Goal: Information Seeking & Learning: Learn about a topic

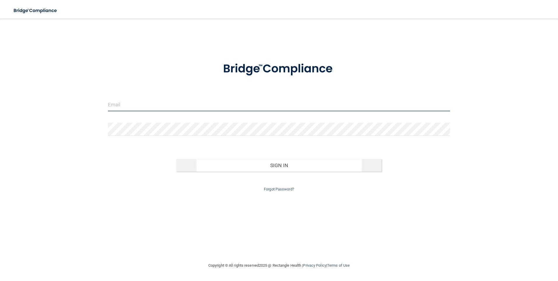
type input "[PERSON_NAME][EMAIL_ADDRESS][PERSON_NAME][DOMAIN_NAME]"
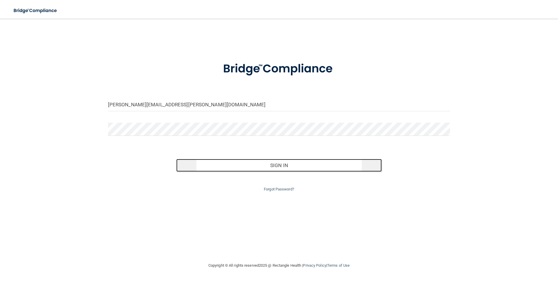
click at [270, 166] on button "Sign In" at bounding box center [278, 165] width 205 height 13
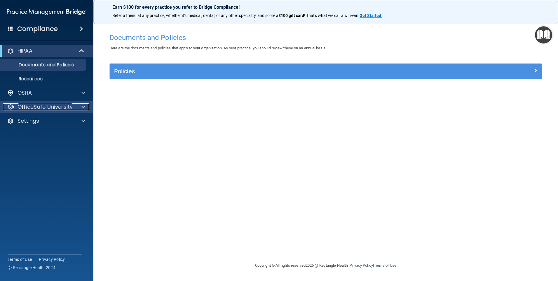
click at [78, 105] on div at bounding box center [82, 106] width 15 height 7
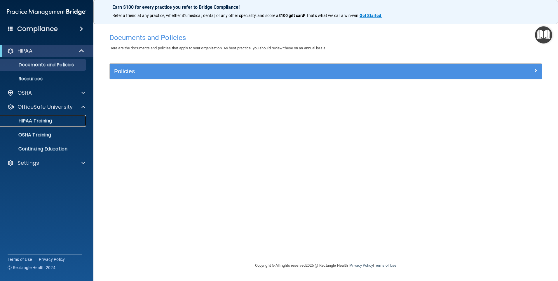
click at [47, 120] on p "HIPAA Training" at bounding box center [28, 121] width 48 height 6
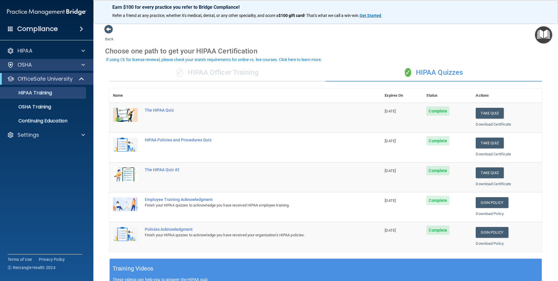
click at [82, 61] on div "OSHA" at bounding box center [47, 65] width 94 height 12
click at [20, 65] on p "OSHA" at bounding box center [25, 64] width 15 height 7
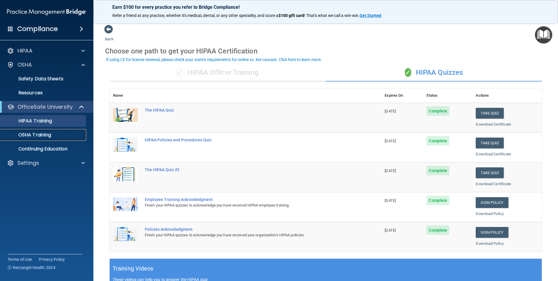
click at [30, 134] on p "OSHA Training" at bounding box center [27, 135] width 47 height 6
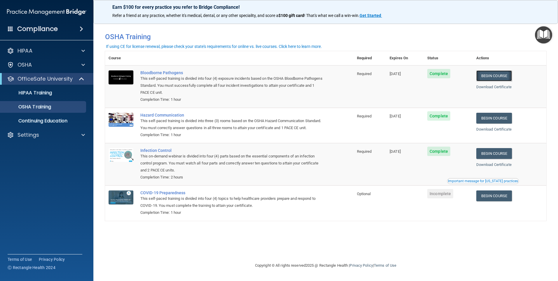
click at [497, 74] on link "Begin Course" at bounding box center [494, 75] width 36 height 11
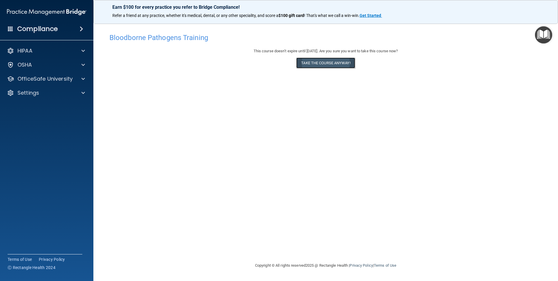
click at [318, 62] on button "Take the course anyway!" at bounding box center [325, 62] width 59 height 11
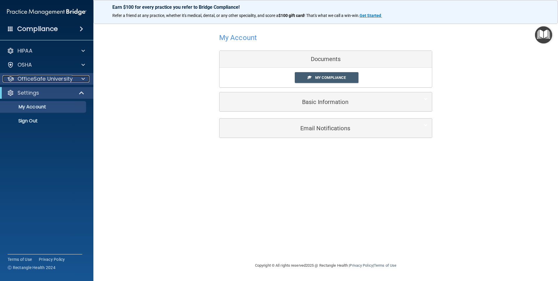
click at [78, 76] on div at bounding box center [82, 78] width 15 height 7
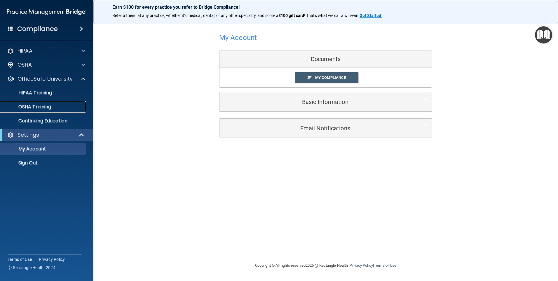
click at [47, 105] on p "OSHA Training" at bounding box center [27, 107] width 47 height 6
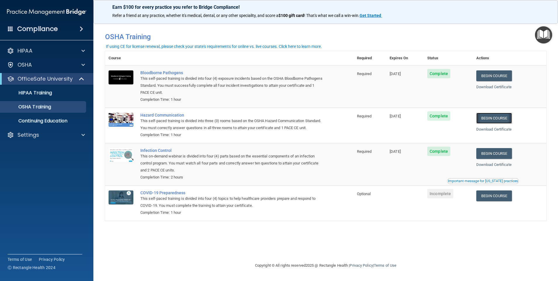
click at [495, 120] on link "Begin Course" at bounding box center [494, 118] width 36 height 11
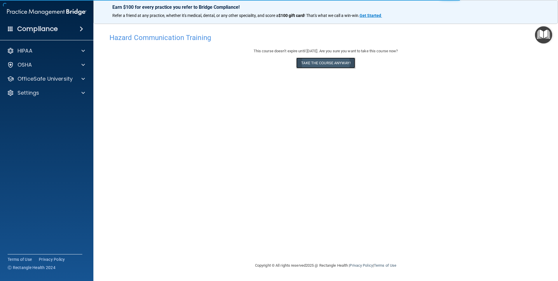
click at [330, 66] on button "Take the course anyway!" at bounding box center [325, 62] width 59 height 11
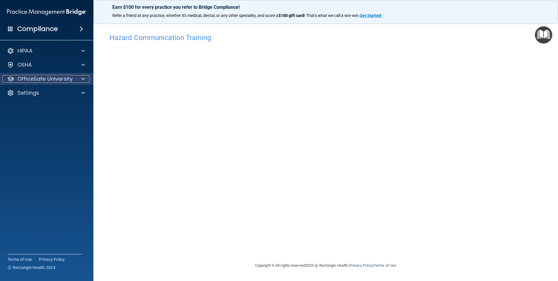
click at [73, 79] on div "OfficeSafe University" at bounding box center [39, 78] width 72 height 7
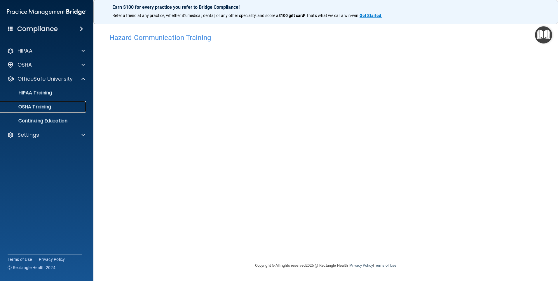
click at [53, 104] on div "OSHA Training" at bounding box center [44, 107] width 80 height 6
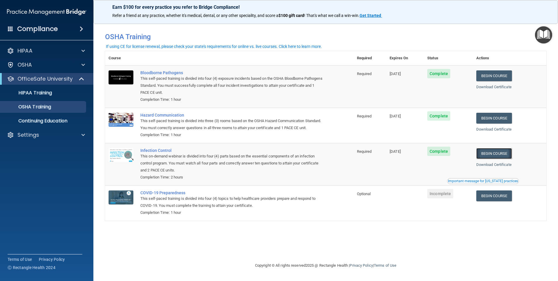
click at [496, 159] on link "Begin Course" at bounding box center [494, 153] width 36 height 11
click at [489, 201] on link "Begin Course" at bounding box center [494, 195] width 36 height 11
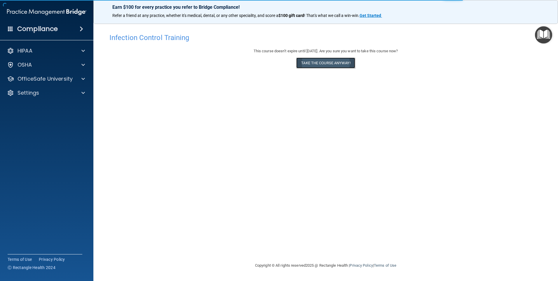
click at [328, 65] on button "Take the course anyway!" at bounding box center [325, 62] width 59 height 11
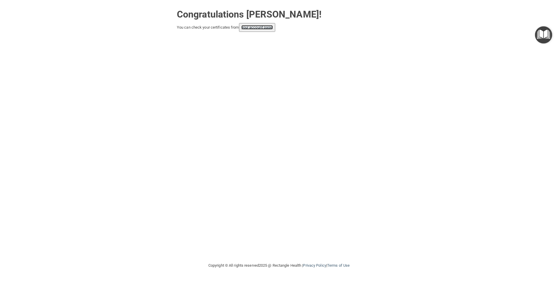
click at [252, 27] on link "your account page!" at bounding box center [257, 27] width 32 height 4
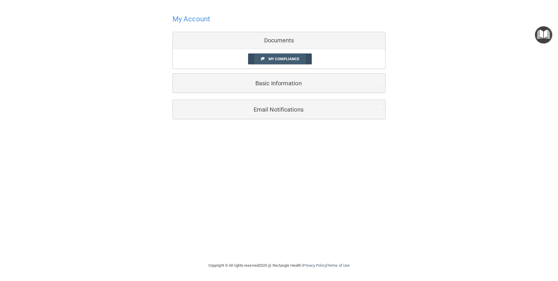
click at [277, 57] on span "My Compliance" at bounding box center [283, 59] width 31 height 4
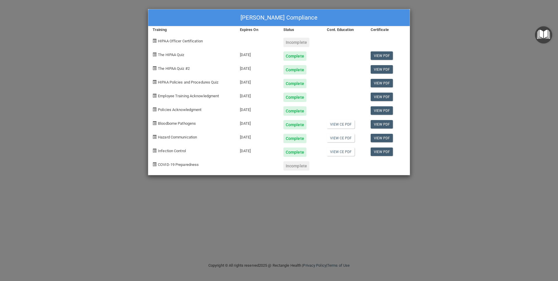
click at [459, 19] on div "[PERSON_NAME] Compliance Training Expires On Status Cont. Education Certificate…" at bounding box center [279, 140] width 558 height 281
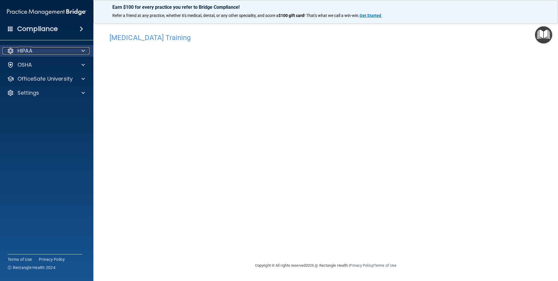
click at [82, 50] on span at bounding box center [83, 50] width 4 height 7
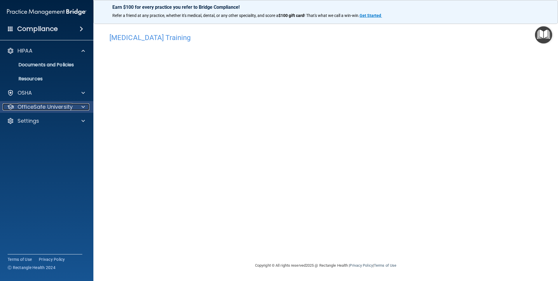
click at [49, 104] on p "OfficeSafe University" at bounding box center [45, 106] width 55 height 7
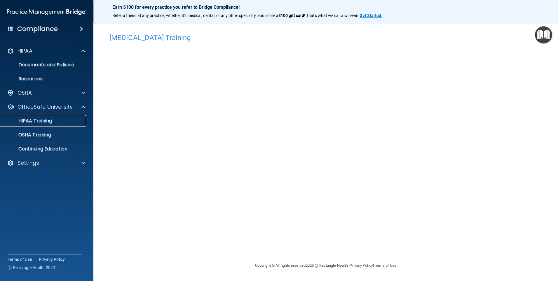
click at [44, 119] on p "HIPAA Training" at bounding box center [28, 121] width 48 height 6
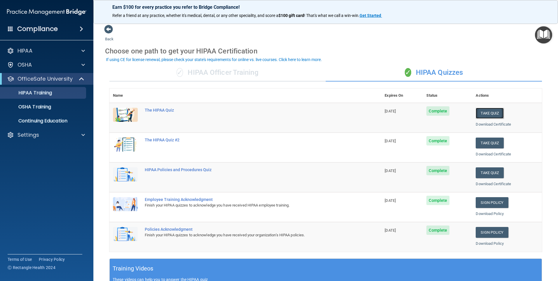
click at [478, 111] on button "Take Quiz" at bounding box center [489, 113] width 28 height 11
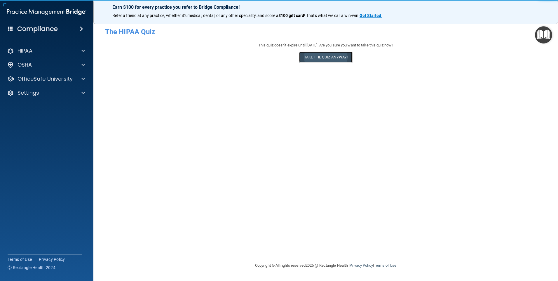
click at [333, 58] on button "Take the quiz anyway!" at bounding box center [325, 57] width 53 height 11
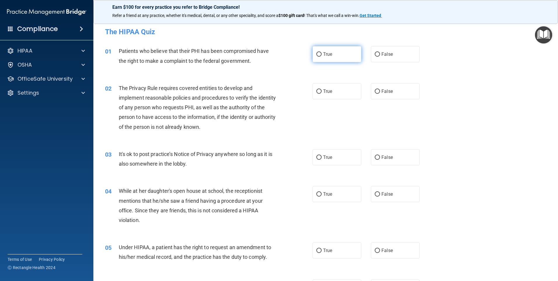
click at [316, 53] on input "True" at bounding box center [318, 54] width 5 height 4
radio input "true"
click at [316, 92] on input "True" at bounding box center [318, 91] width 5 height 4
radio input "true"
click at [375, 156] on input "False" at bounding box center [377, 157] width 5 height 4
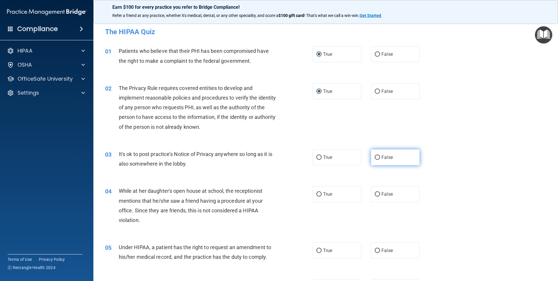
radio input "true"
click at [375, 195] on input "False" at bounding box center [377, 194] width 5 height 4
radio input "true"
click at [375, 251] on input "False" at bounding box center [377, 250] width 5 height 4
radio input "true"
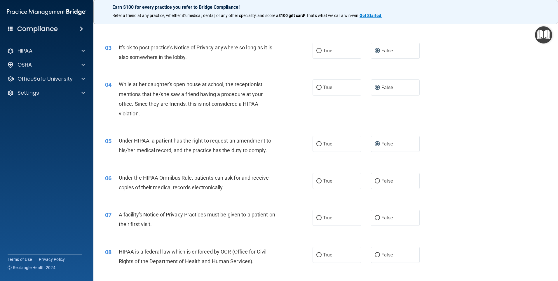
scroll to position [117, 0]
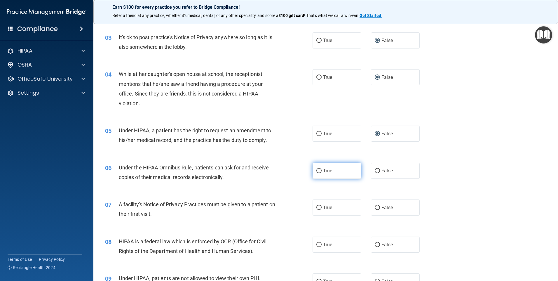
click at [316, 171] on input "True" at bounding box center [318, 171] width 5 height 4
radio input "true"
click at [320, 208] on label "True" at bounding box center [336, 207] width 49 height 16
click at [320, 208] on input "True" at bounding box center [318, 207] width 5 height 4
radio input "true"
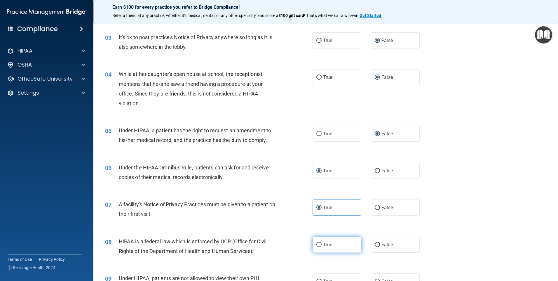
click at [317, 244] on input "True" at bounding box center [318, 244] width 5 height 4
radio input "true"
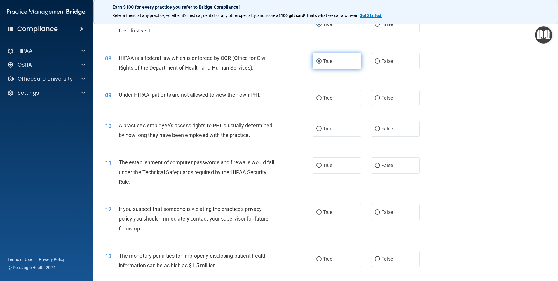
scroll to position [321, 0]
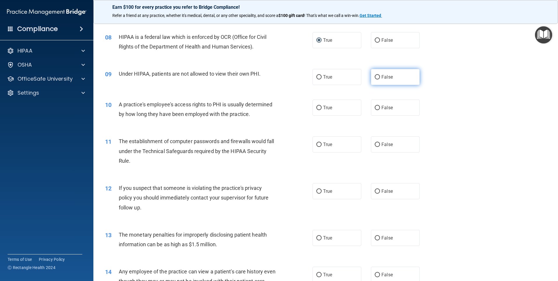
click at [375, 77] on input "False" at bounding box center [377, 77] width 5 height 4
radio input "true"
click at [375, 106] on input "False" at bounding box center [377, 108] width 5 height 4
radio input "true"
click at [319, 143] on input "True" at bounding box center [318, 144] width 5 height 4
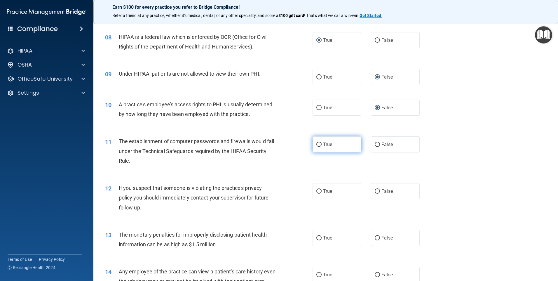
radio input "true"
click at [318, 192] on input "True" at bounding box center [318, 191] width 5 height 4
radio input "true"
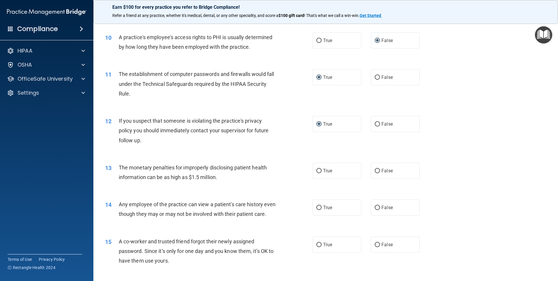
scroll to position [408, 0]
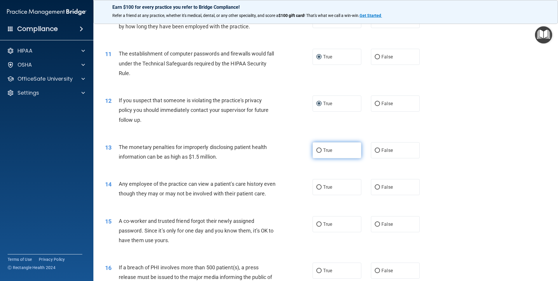
click at [318, 148] on input "True" at bounding box center [318, 150] width 5 height 4
radio input "true"
click at [381, 188] on span "False" at bounding box center [386, 187] width 11 height 6
click at [379, 188] on input "False" at bounding box center [377, 187] width 5 height 4
radio input "true"
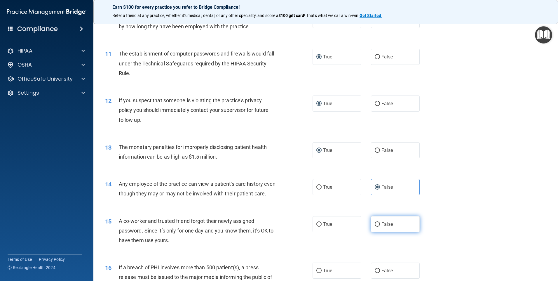
click at [375, 226] on input "False" at bounding box center [377, 224] width 5 height 4
radio input "true"
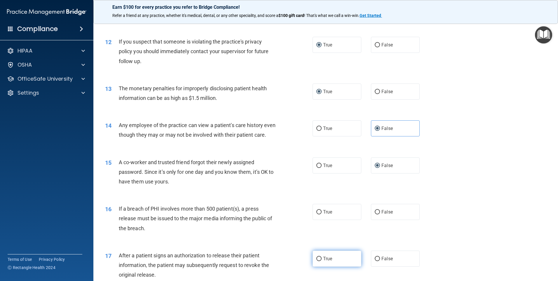
scroll to position [496, 0]
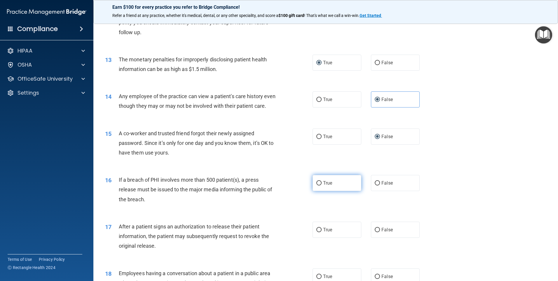
click at [317, 185] on input "True" at bounding box center [318, 183] width 5 height 4
radio input "true"
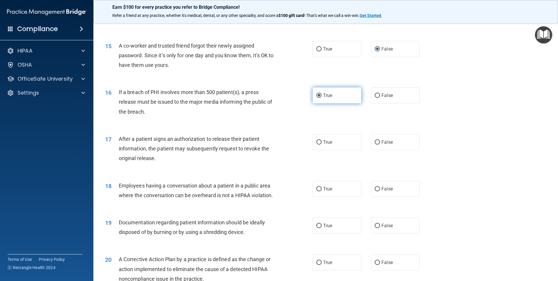
scroll to position [613, 0]
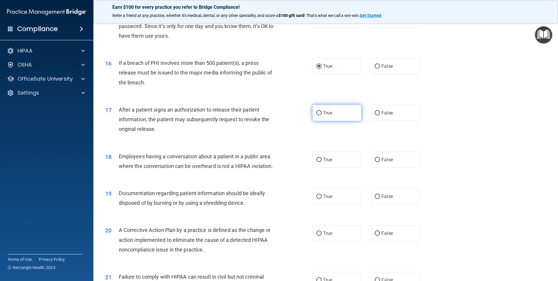
click at [317, 115] on input "True" at bounding box center [318, 113] width 5 height 4
radio input "true"
click at [377, 162] on input "False" at bounding box center [377, 160] width 5 height 4
radio input "true"
click at [318, 199] on input "True" at bounding box center [318, 196] width 5 height 4
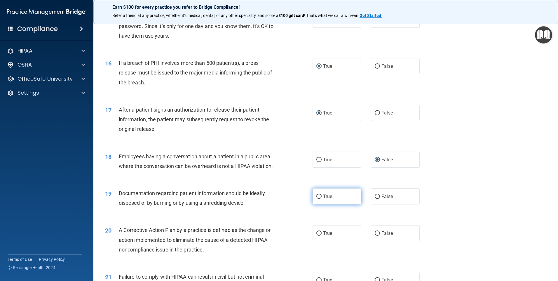
radio input "true"
click at [316, 235] on input "True" at bounding box center [318, 233] width 5 height 4
radio input "true"
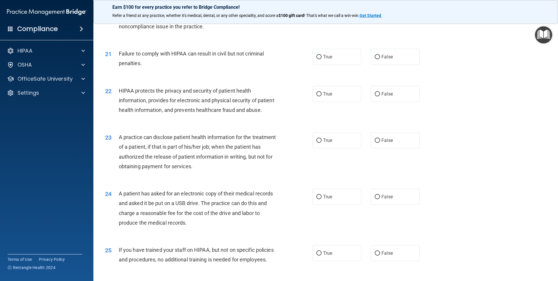
scroll to position [846, 0]
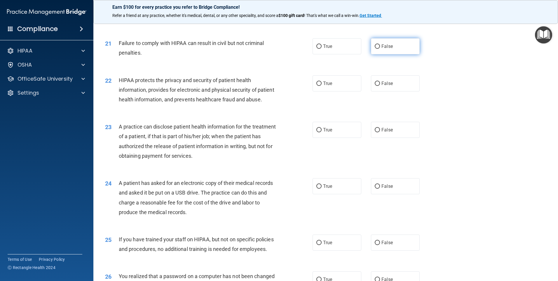
click at [375, 49] on input "False" at bounding box center [377, 46] width 5 height 4
radio input "true"
click at [318, 86] on input "True" at bounding box center [318, 83] width 5 height 4
radio input "true"
click at [377, 138] on label "False" at bounding box center [395, 130] width 49 height 16
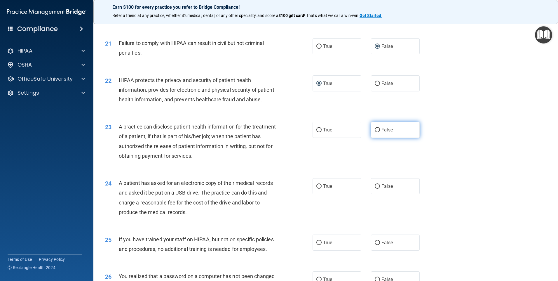
click at [377, 132] on input "False" at bounding box center [377, 130] width 5 height 4
radio input "true"
click at [317, 188] on input "True" at bounding box center [318, 186] width 5 height 4
radio input "true"
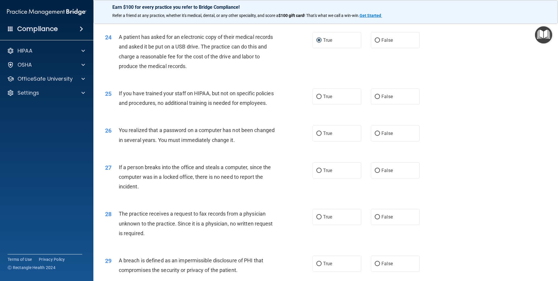
scroll to position [1021, 0]
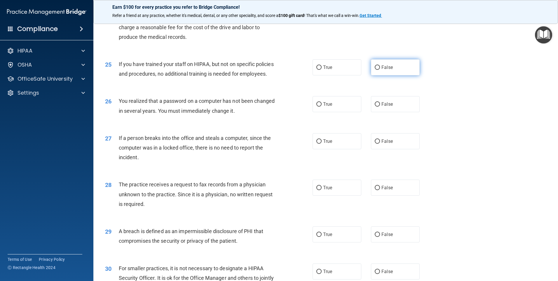
click at [375, 70] on input "False" at bounding box center [377, 67] width 5 height 4
radio input "true"
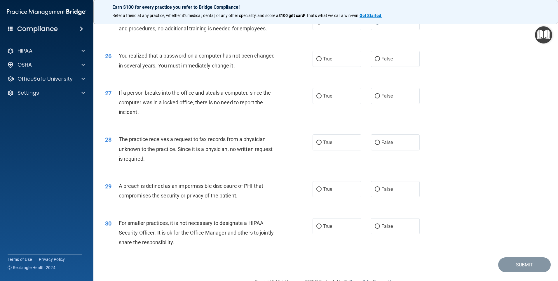
scroll to position [1079, 0]
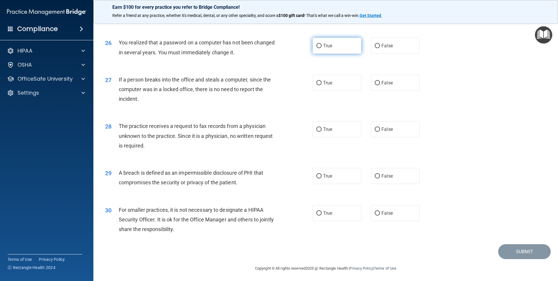
click at [317, 48] on input "True" at bounding box center [318, 46] width 5 height 4
radio input "true"
click at [373, 91] on label "False" at bounding box center [395, 83] width 49 height 16
click at [375, 85] on input "False" at bounding box center [377, 83] width 5 height 4
radio input "true"
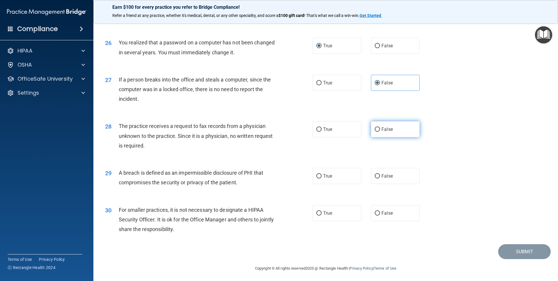
click at [375, 132] on input "False" at bounding box center [377, 129] width 5 height 4
radio input "true"
click at [316, 178] on input "True" at bounding box center [318, 176] width 5 height 4
radio input "true"
click at [375, 215] on input "False" at bounding box center [377, 213] width 5 height 4
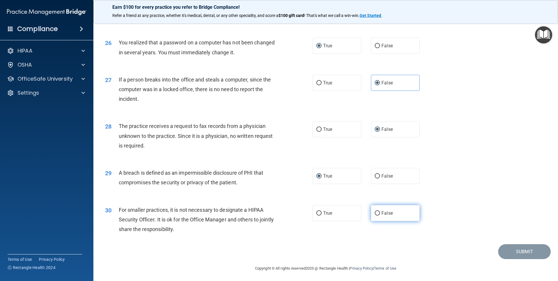
radio input "true"
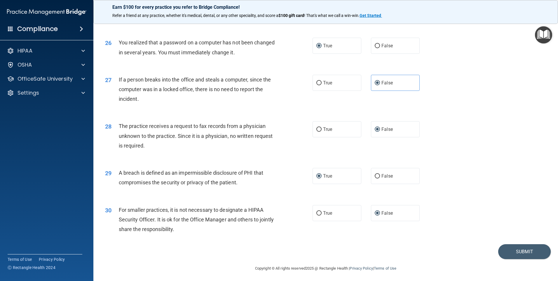
scroll to position [1110, 0]
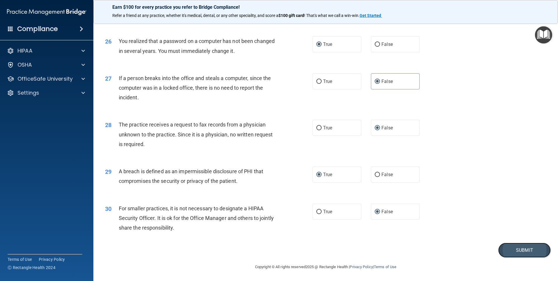
click at [513, 253] on button "Submit" at bounding box center [524, 249] width 53 height 15
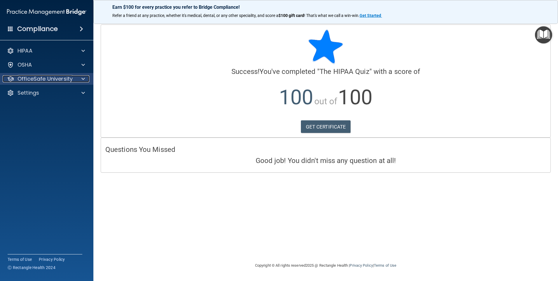
click at [56, 79] on p "OfficeSafe University" at bounding box center [45, 78] width 55 height 7
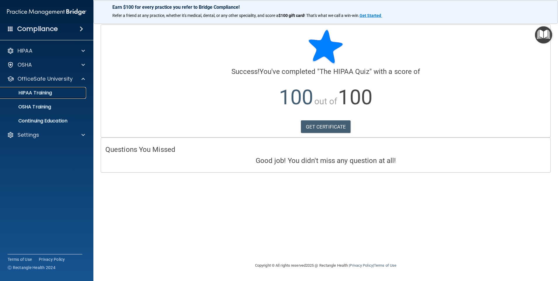
click at [51, 92] on p "HIPAA Training" at bounding box center [28, 93] width 48 height 6
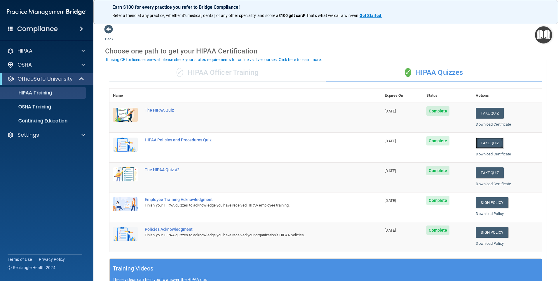
click at [491, 144] on button "Take Quiz" at bounding box center [489, 142] width 28 height 11
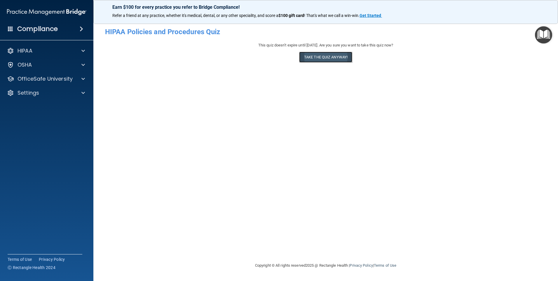
click at [332, 59] on button "Take the quiz anyway!" at bounding box center [325, 57] width 53 height 11
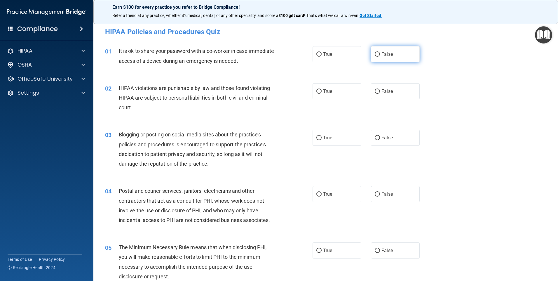
drag, startPoint x: 372, startPoint y: 52, endPoint x: 370, endPoint y: 54, distance: 3.1
click at [372, 52] on label "False" at bounding box center [395, 54] width 49 height 16
click at [319, 91] on input "True" at bounding box center [318, 91] width 5 height 4
radio input "true"
drag, startPoint x: 373, startPoint y: 134, endPoint x: 356, endPoint y: 155, distance: 26.5
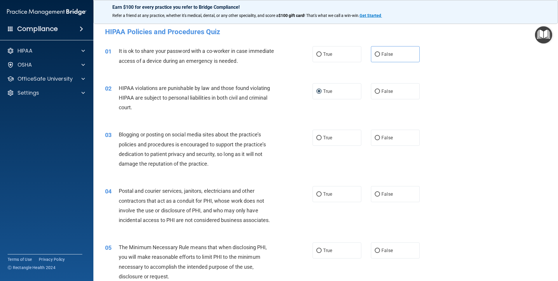
click at [374, 134] on label "False" at bounding box center [395, 138] width 49 height 16
click at [375, 136] on input "False" at bounding box center [377, 138] width 5 height 4
radio input "true"
drag, startPoint x: 317, startPoint y: 192, endPoint x: 317, endPoint y: 196, distance: 4.4
click at [317, 192] on input "True" at bounding box center [318, 194] width 5 height 4
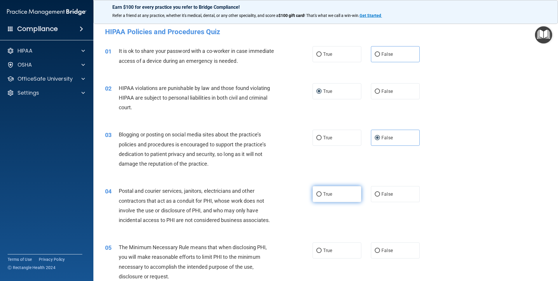
radio input "true"
drag, startPoint x: 316, startPoint y: 247, endPoint x: 323, endPoint y: 247, distance: 7.0
click at [316, 247] on label "True" at bounding box center [336, 250] width 49 height 16
click at [316, 248] on input "True" at bounding box center [318, 250] width 5 height 4
radio input "true"
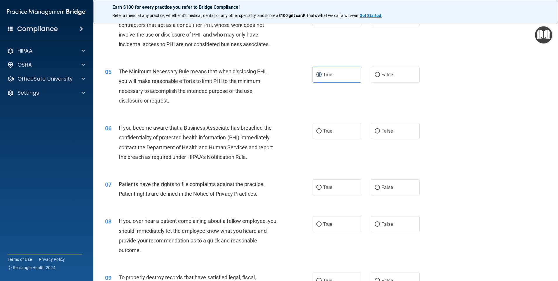
scroll to position [204, 0]
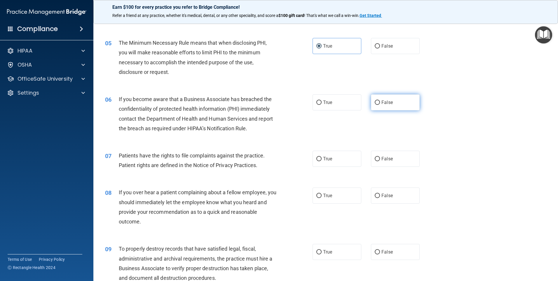
click at [375, 102] on input "False" at bounding box center [377, 102] width 5 height 4
radio input "true"
click at [375, 158] on input "False" at bounding box center [377, 159] width 5 height 4
radio input "true"
drag, startPoint x: 373, startPoint y: 197, endPoint x: 372, endPoint y: 216, distance: 19.6
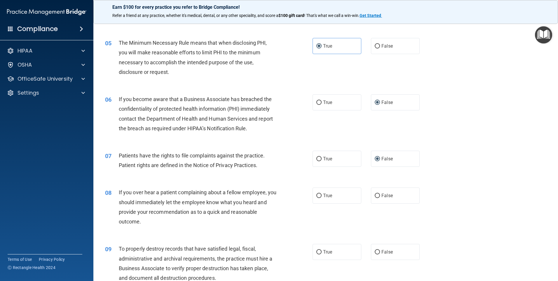
click at [375, 197] on input "False" at bounding box center [377, 195] width 5 height 4
radio input "true"
click at [375, 248] on label "False" at bounding box center [395, 252] width 49 height 16
click at [375, 250] on input "False" at bounding box center [377, 252] width 5 height 4
radio input "true"
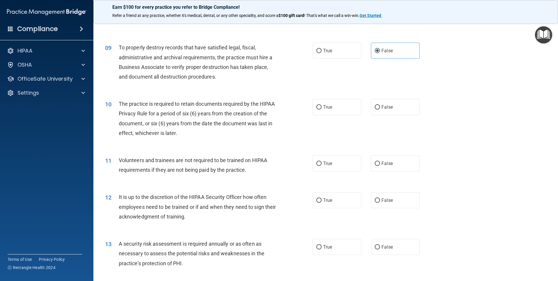
scroll to position [408, 0]
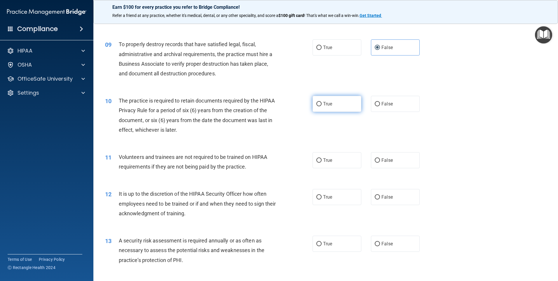
click at [319, 103] on input "True" at bounding box center [318, 104] width 5 height 4
radio input "true"
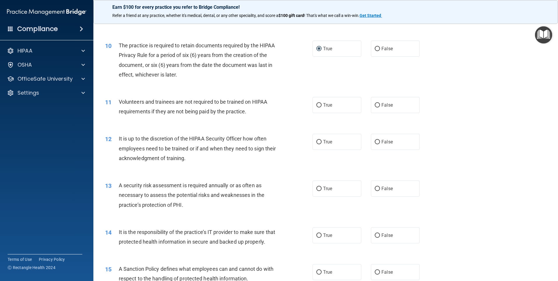
scroll to position [496, 0]
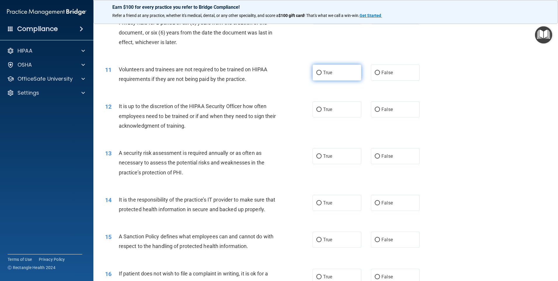
click at [318, 74] on input "True" at bounding box center [318, 73] width 5 height 4
radio input "true"
click at [318, 108] on input "True" at bounding box center [318, 109] width 5 height 4
radio input "true"
click at [373, 153] on label "False" at bounding box center [395, 156] width 49 height 16
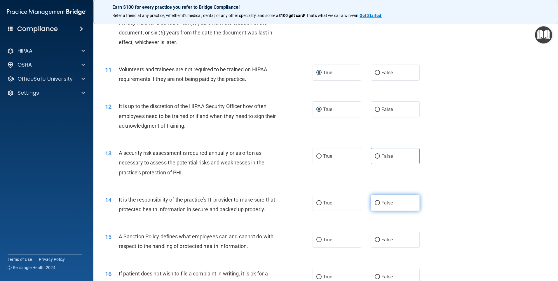
drag, startPoint x: 373, startPoint y: 154, endPoint x: 375, endPoint y: 203, distance: 49.0
click at [375, 203] on input "False" at bounding box center [377, 203] width 5 height 4
radio input "true"
click at [375, 156] on input "False" at bounding box center [377, 156] width 5 height 4
radio input "true"
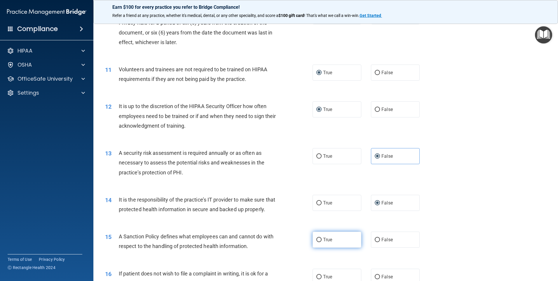
click at [318, 242] on input "True" at bounding box center [318, 239] width 5 height 4
radio input "true"
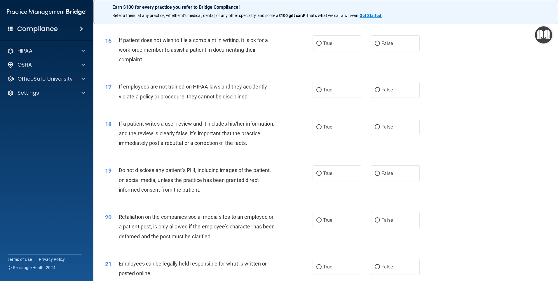
scroll to position [729, 0]
click at [317, 46] on input "True" at bounding box center [318, 43] width 5 height 4
radio input "true"
click at [316, 92] on input "True" at bounding box center [318, 90] width 5 height 4
radio input "true"
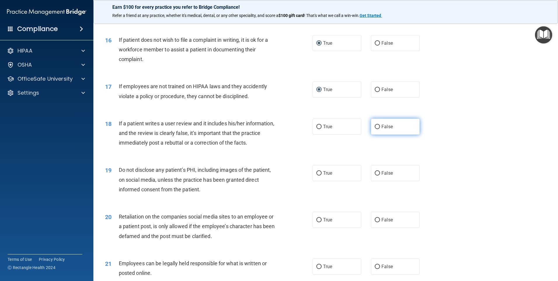
click at [375, 129] on input "False" at bounding box center [377, 127] width 5 height 4
radio input "true"
click at [375, 175] on input "False" at bounding box center [377, 173] width 5 height 4
radio input "true"
click at [375, 222] on input "False" at bounding box center [377, 220] width 5 height 4
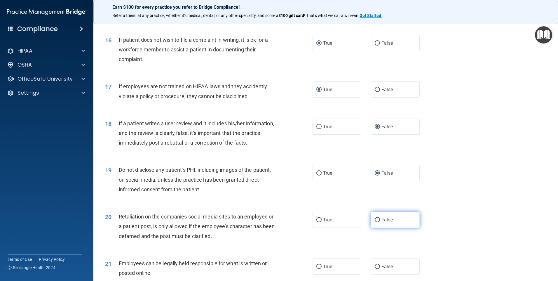
radio input "true"
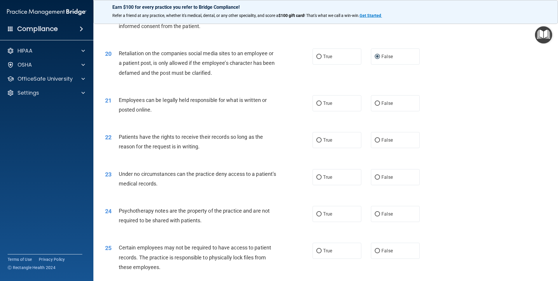
scroll to position [904, 0]
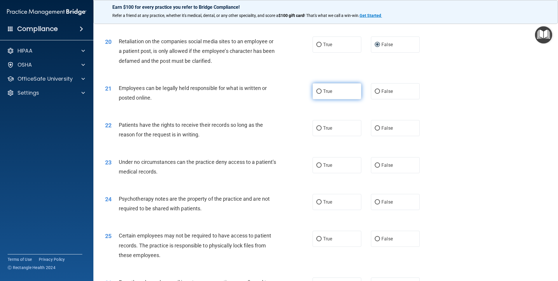
click at [316, 94] on input "True" at bounding box center [318, 91] width 5 height 4
radio input "true"
click at [317, 130] on input "True" at bounding box center [318, 128] width 5 height 4
radio input "true"
drag, startPoint x: 376, startPoint y: 173, endPoint x: 376, endPoint y: 189, distance: 16.0
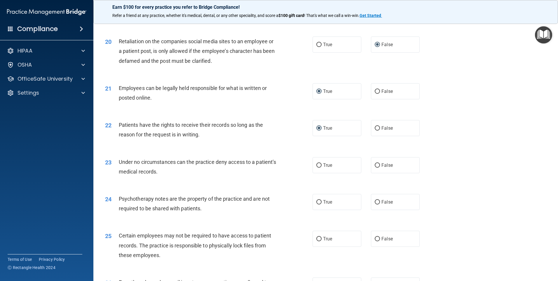
click at [376, 167] on input "False" at bounding box center [377, 165] width 5 height 4
radio input "true"
click at [376, 204] on input "False" at bounding box center [377, 202] width 5 height 4
radio input "true"
click at [319, 241] on input "True" at bounding box center [318, 239] width 5 height 4
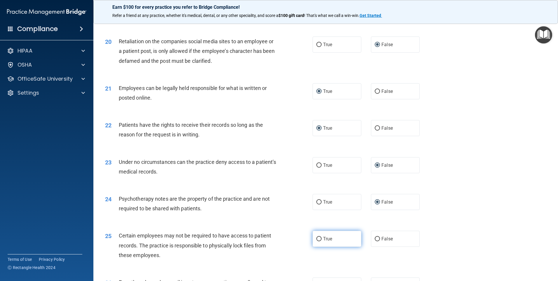
radio input "true"
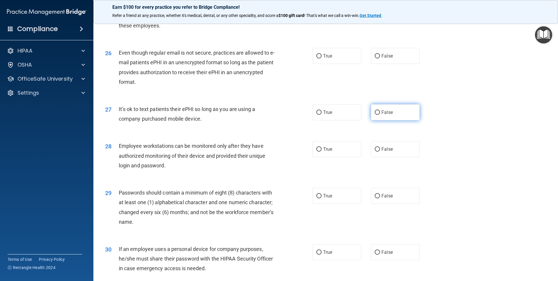
scroll to position [1138, 0]
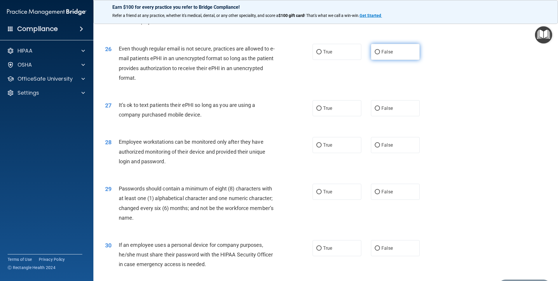
click at [375, 54] on input "False" at bounding box center [377, 52] width 5 height 4
radio input "true"
click at [376, 111] on input "False" at bounding box center [377, 108] width 5 height 4
radio input "true"
click at [317, 147] on input "True" at bounding box center [318, 145] width 5 height 4
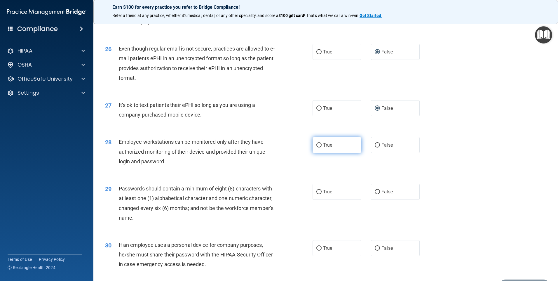
radio input "true"
click at [314, 199] on label "True" at bounding box center [336, 191] width 49 height 16
click at [316, 194] on input "True" at bounding box center [318, 192] width 5 height 4
radio input "true"
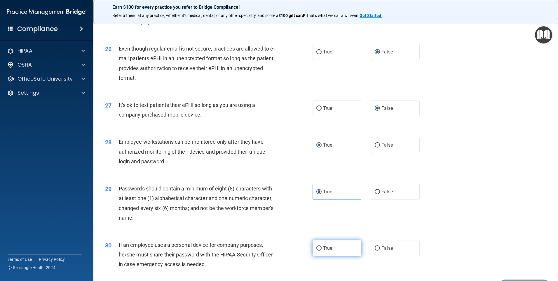
click at [318, 250] on input "True" at bounding box center [318, 248] width 5 height 4
radio input "true"
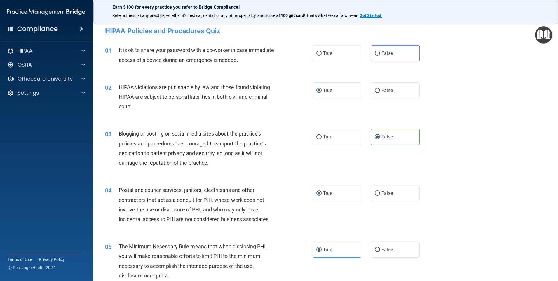
scroll to position [0, 0]
click at [317, 57] on input "True" at bounding box center [318, 54] width 5 height 4
radio input "true"
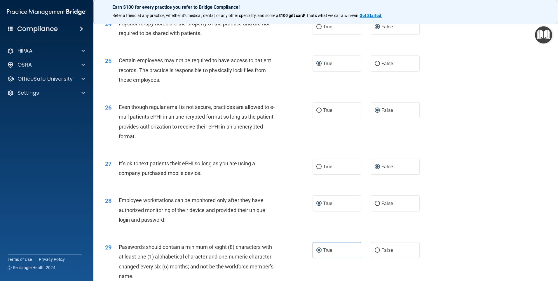
scroll to position [1184, 0]
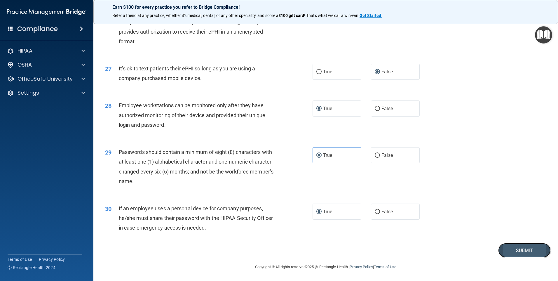
click at [513, 249] on button "Submit" at bounding box center [524, 250] width 53 height 15
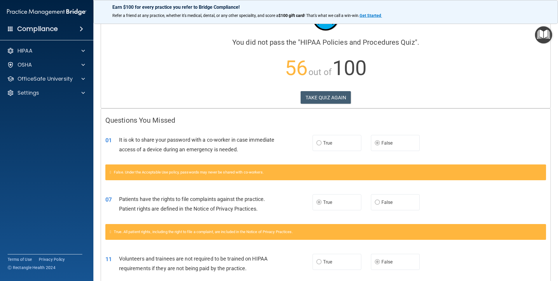
scroll to position [58, 0]
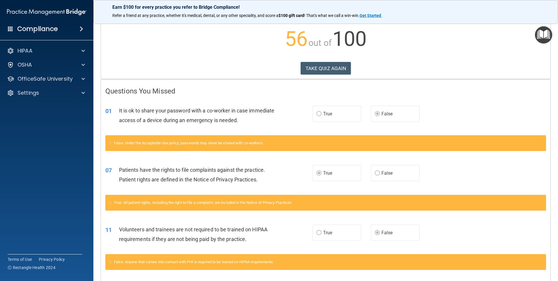
click at [394, 113] on label "False" at bounding box center [395, 114] width 49 height 16
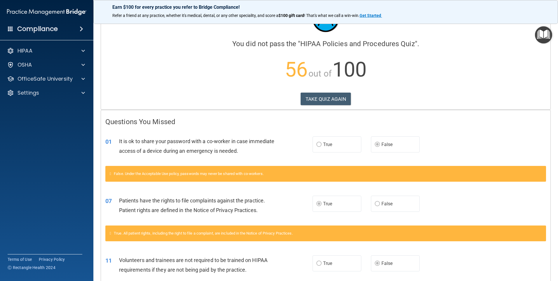
scroll to position [0, 0]
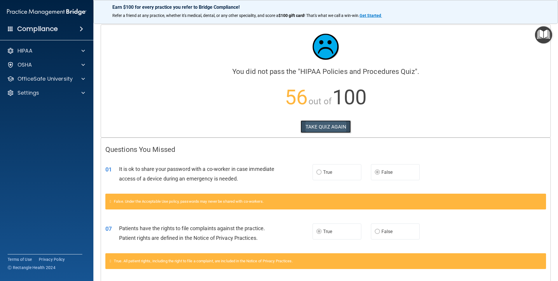
click at [320, 123] on button "TAKE QUIZ AGAIN" at bounding box center [325, 126] width 50 height 13
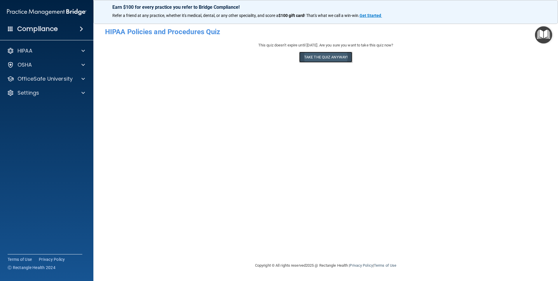
click at [334, 58] on button "Take the quiz anyway!" at bounding box center [325, 57] width 53 height 11
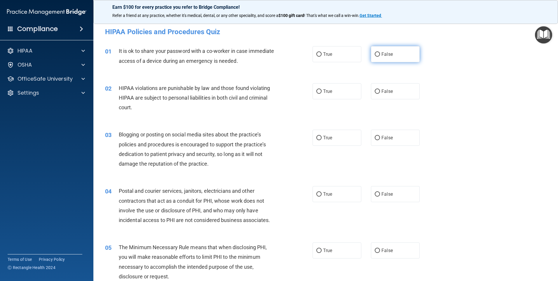
click at [376, 51] on label "False" at bounding box center [395, 54] width 49 height 16
click at [376, 52] on input "False" at bounding box center [377, 54] width 5 height 4
radio input "true"
click at [319, 90] on input "True" at bounding box center [318, 91] width 5 height 4
radio input "true"
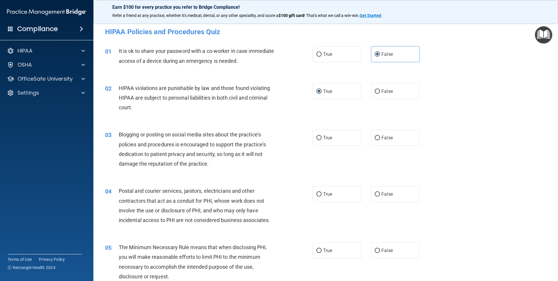
drag, startPoint x: 374, startPoint y: 136, endPoint x: 359, endPoint y: 149, distance: 20.0
click at [375, 137] on input "False" at bounding box center [377, 138] width 5 height 4
radio input "true"
click at [318, 192] on input "True" at bounding box center [318, 194] width 5 height 4
radio input "true"
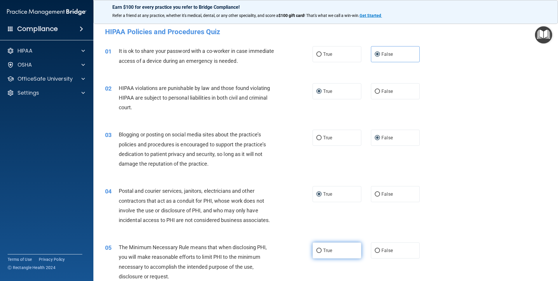
click at [316, 248] on input "True" at bounding box center [318, 250] width 5 height 4
radio input "true"
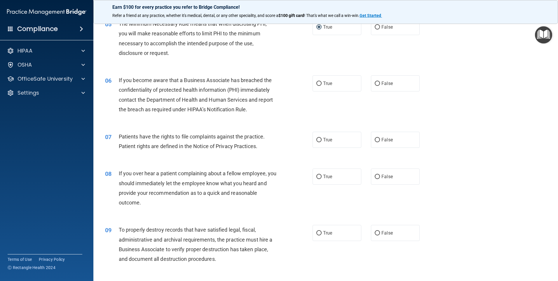
scroll to position [233, 0]
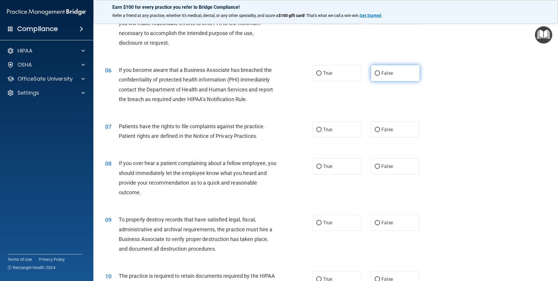
click at [375, 72] on input "False" at bounding box center [377, 73] width 5 height 4
radio input "true"
click at [318, 129] on input "True" at bounding box center [318, 129] width 5 height 4
radio input "true"
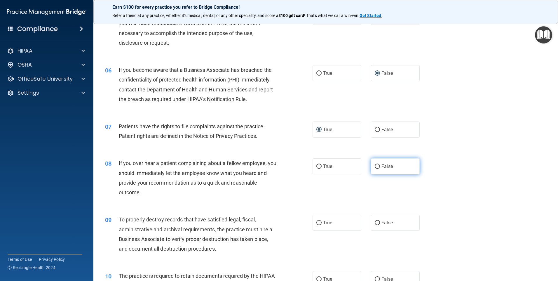
click at [375, 166] on input "False" at bounding box center [377, 166] width 5 height 4
radio input "true"
click at [375, 223] on input "False" at bounding box center [377, 223] width 5 height 4
radio input "true"
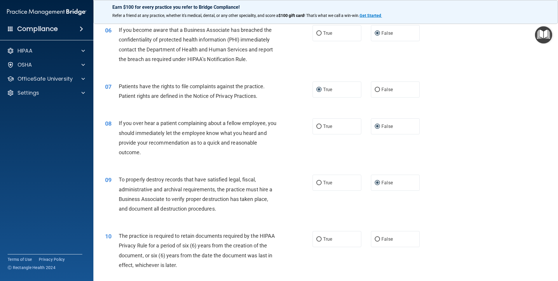
scroll to position [292, 0]
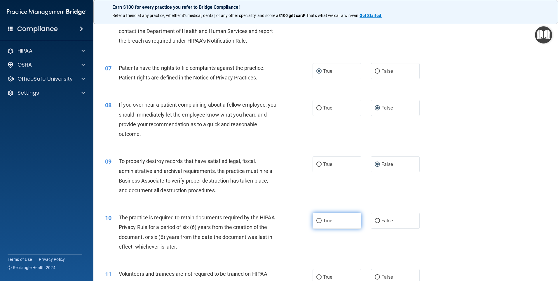
click at [316, 220] on input "True" at bounding box center [318, 220] width 5 height 4
radio input "true"
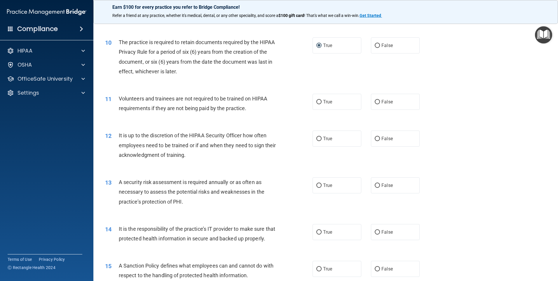
scroll to position [496, 0]
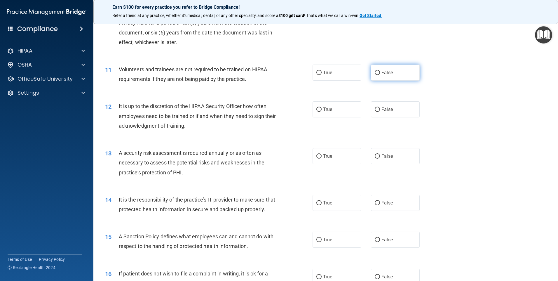
click at [376, 73] on input "False" at bounding box center [377, 73] width 5 height 4
radio input "true"
click at [376, 109] on input "False" at bounding box center [377, 109] width 5 height 4
radio input "true"
click at [317, 156] on input "True" at bounding box center [318, 156] width 5 height 4
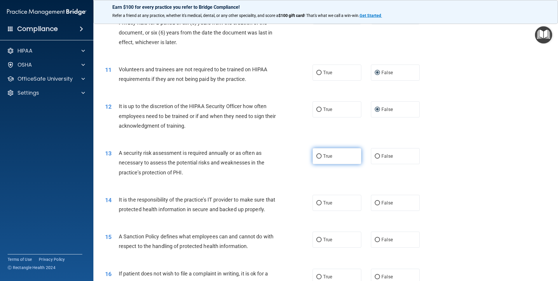
radio input "true"
click at [375, 201] on input "False" at bounding box center [377, 203] width 5 height 4
radio input "true"
click at [375, 242] on input "False" at bounding box center [377, 239] width 5 height 4
radio input "true"
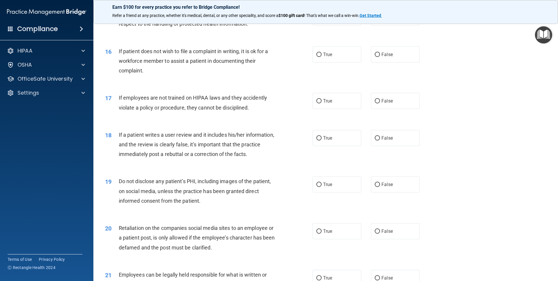
scroll to position [729, 0]
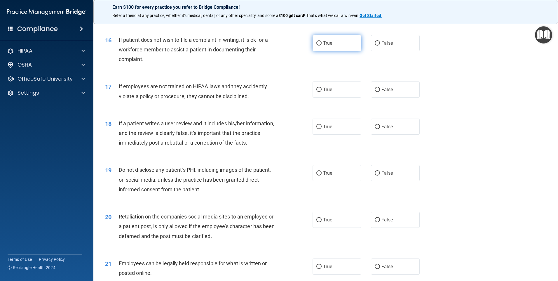
click at [317, 46] on input "True" at bounding box center [318, 43] width 5 height 4
radio input "true"
click at [378, 97] on label "False" at bounding box center [395, 89] width 49 height 16
click at [378, 92] on input "False" at bounding box center [377, 90] width 5 height 4
radio input "true"
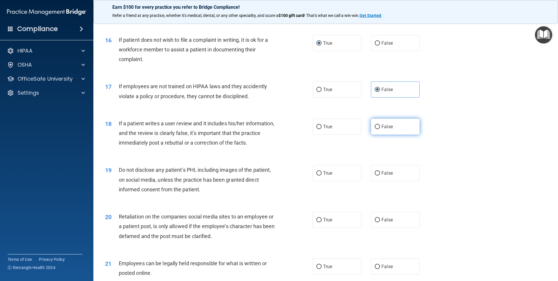
click at [376, 129] on input "False" at bounding box center [377, 127] width 5 height 4
radio input "true"
click at [317, 175] on input "True" at bounding box center [318, 173] width 5 height 4
radio input "true"
click at [375, 222] on input "False" at bounding box center [377, 220] width 5 height 4
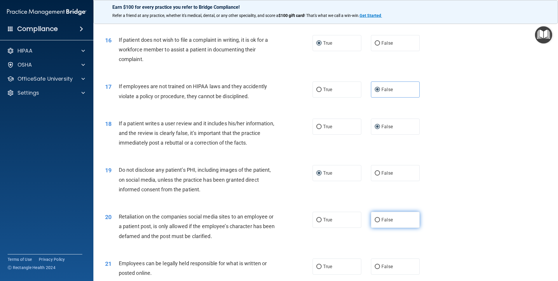
radio input "true"
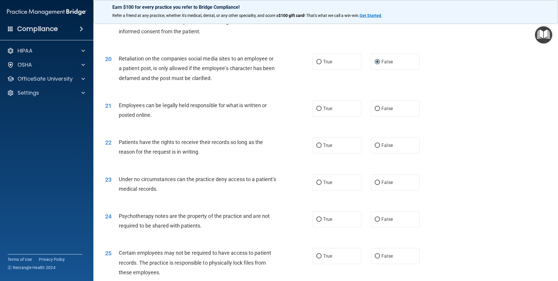
scroll to position [904, 0]
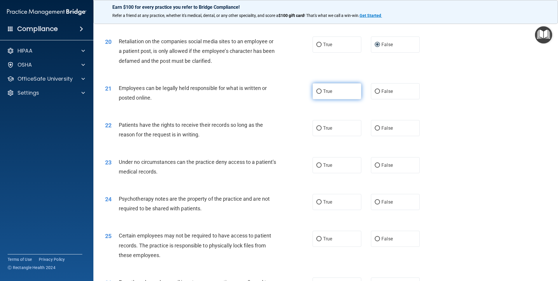
click at [316, 94] on input "True" at bounding box center [318, 91] width 5 height 4
radio input "true"
click at [372, 136] on label "False" at bounding box center [395, 128] width 49 height 16
drag, startPoint x: 372, startPoint y: 136, endPoint x: 374, endPoint y: 175, distance: 39.4
click at [375, 167] on input "False" at bounding box center [377, 165] width 5 height 4
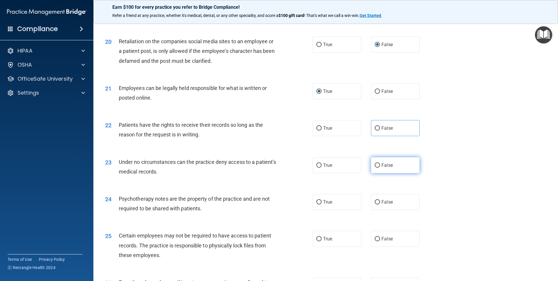
radio input "true"
drag, startPoint x: 319, startPoint y: 211, endPoint x: 317, endPoint y: 216, distance: 5.4
click at [318, 204] on input "True" at bounding box center [318, 202] width 5 height 4
radio input "true"
click at [316, 241] on input "True" at bounding box center [318, 239] width 5 height 4
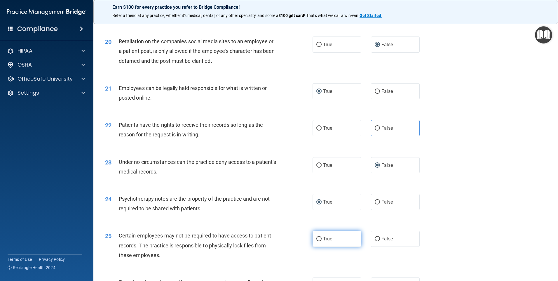
radio input "true"
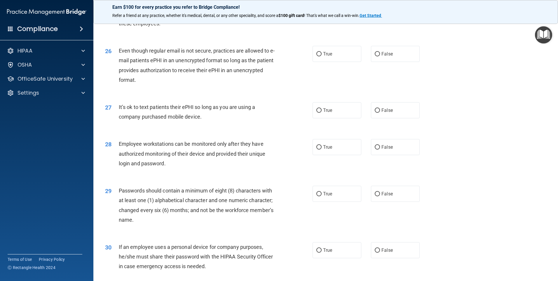
scroll to position [1138, 0]
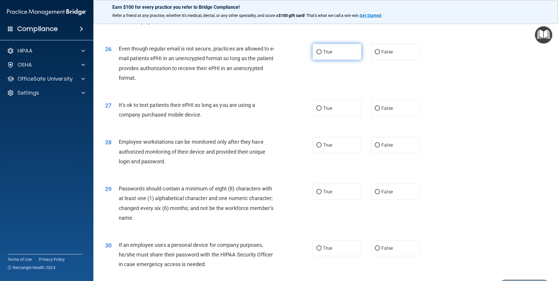
click at [324, 55] on span "True" at bounding box center [327, 52] width 9 height 6
click at [321, 54] on input "True" at bounding box center [318, 52] width 5 height 4
radio input "true"
click at [375, 111] on input "False" at bounding box center [377, 108] width 5 height 4
radio input "true"
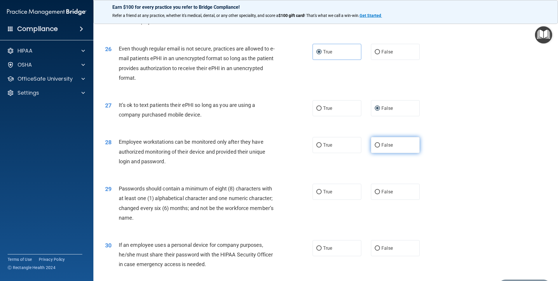
click at [375, 152] on label "False" at bounding box center [395, 145] width 49 height 16
click at [375, 147] on input "False" at bounding box center [377, 145] width 5 height 4
radio input "true"
click at [327, 194] on span "True" at bounding box center [327, 192] width 9 height 6
click at [321, 194] on input "True" at bounding box center [318, 192] width 5 height 4
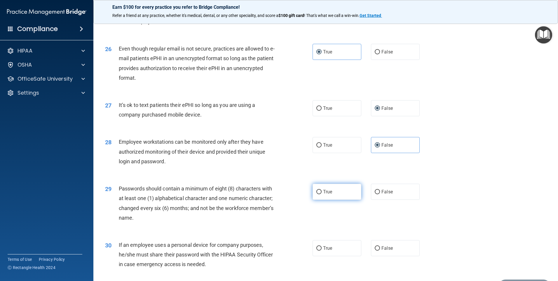
radio input "true"
click at [375, 250] on input "False" at bounding box center [377, 248] width 5 height 4
radio input "true"
click at [477, 214] on div "29 Passwords should contain a minimum of eight (8) characters with at least one…" at bounding box center [326, 204] width 450 height 56
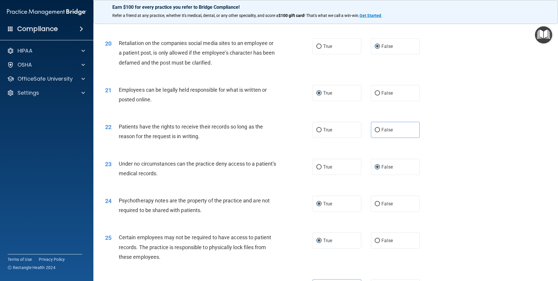
scroll to position [904, 0]
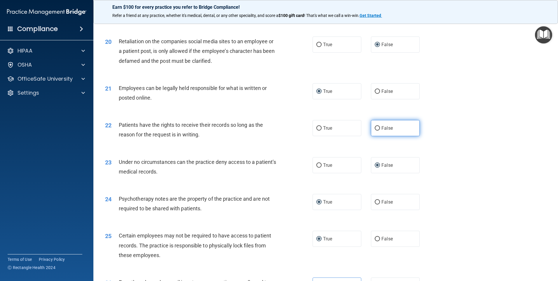
click at [375, 130] on input "False" at bounding box center [377, 128] width 5 height 4
radio input "true"
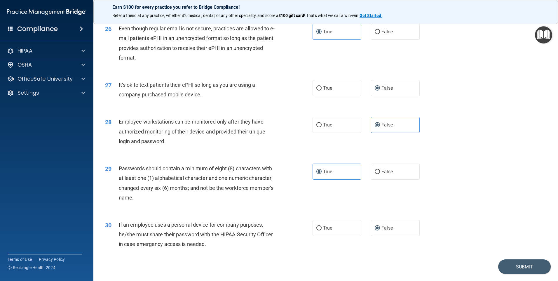
scroll to position [1184, 0]
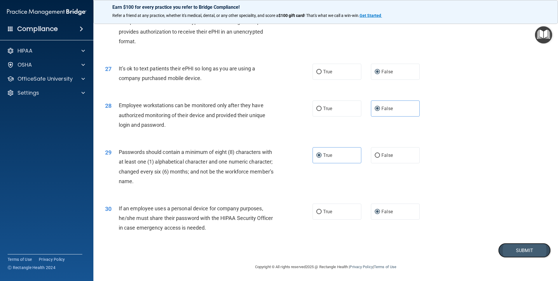
click at [520, 246] on button "Submit" at bounding box center [524, 250] width 53 height 15
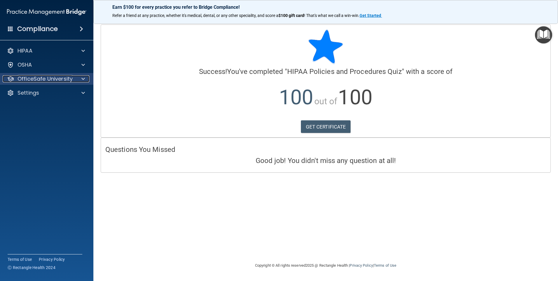
click at [55, 76] on p "OfficeSafe University" at bounding box center [45, 78] width 55 height 7
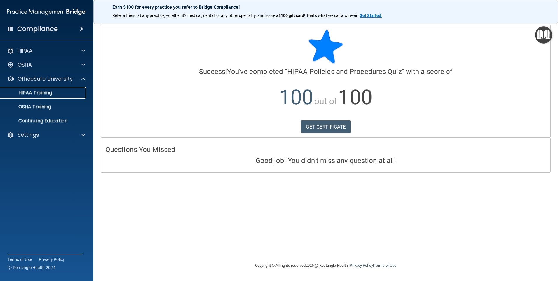
click at [46, 94] on p "HIPAA Training" at bounding box center [28, 93] width 48 height 6
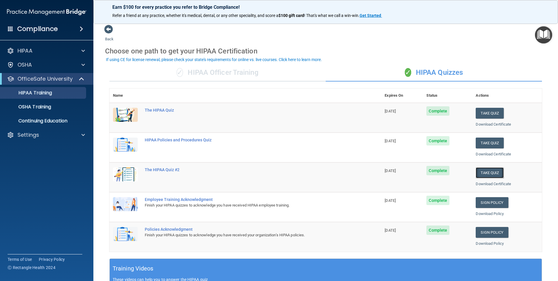
click at [491, 175] on button "Take Quiz" at bounding box center [489, 172] width 28 height 11
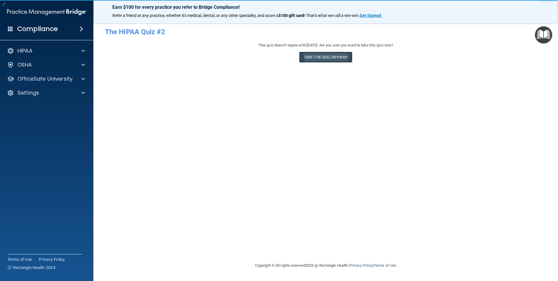
click at [334, 57] on button "Take the quiz anyway!" at bounding box center [325, 57] width 53 height 11
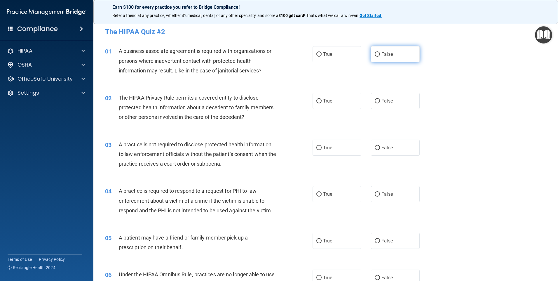
click at [375, 54] on input "False" at bounding box center [377, 54] width 5 height 4
radio input "true"
click at [318, 102] on input "True" at bounding box center [318, 101] width 5 height 4
radio input "true"
click at [376, 148] on input "False" at bounding box center [377, 148] width 5 height 4
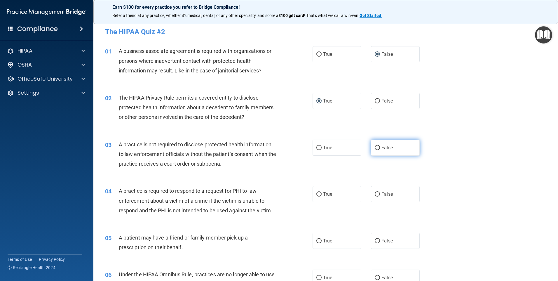
radio input "true"
click at [318, 193] on input "True" at bounding box center [318, 194] width 5 height 4
radio input "true"
click at [316, 240] on input "True" at bounding box center [318, 241] width 5 height 4
radio input "true"
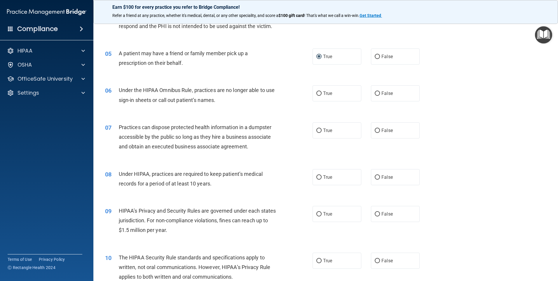
scroll to position [204, 0]
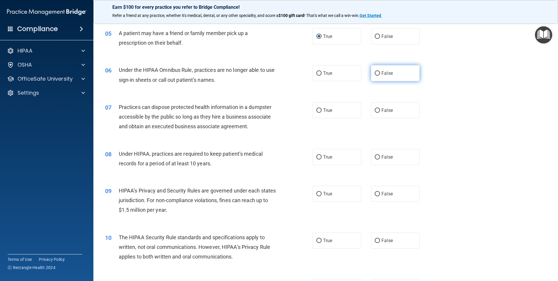
click at [375, 73] on input "False" at bounding box center [377, 73] width 5 height 4
radio input "true"
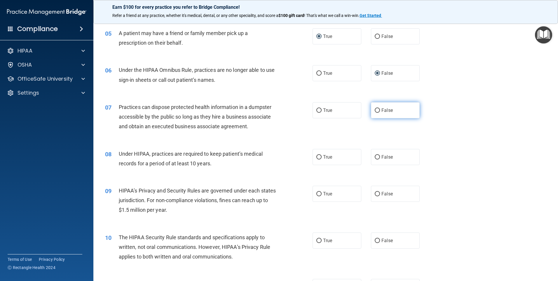
click at [375, 107] on label "False" at bounding box center [395, 110] width 49 height 16
click at [375, 110] on input "False" at bounding box center [377, 110] width 5 height 4
radio input "true"
click at [375, 156] on input "False" at bounding box center [377, 157] width 5 height 4
radio input "true"
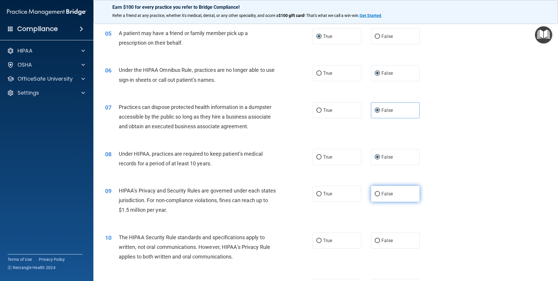
click at [376, 195] on input "False" at bounding box center [377, 194] width 5 height 4
radio input "true"
click at [316, 240] on input "True" at bounding box center [318, 240] width 5 height 4
radio input "true"
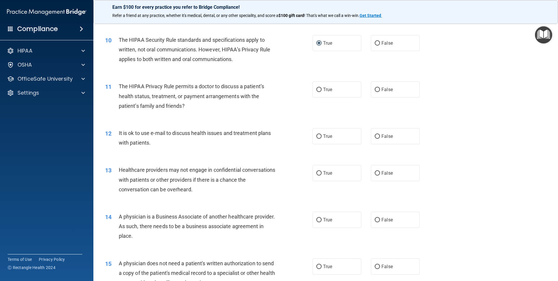
scroll to position [408, 0]
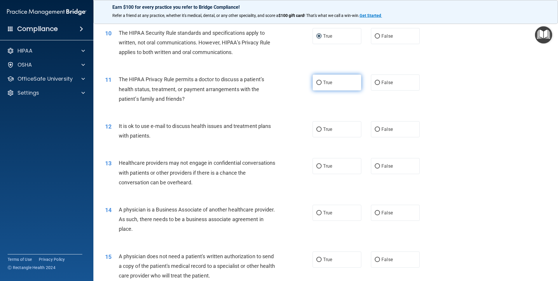
click at [317, 81] on input "True" at bounding box center [318, 83] width 5 height 4
radio input "true"
click at [316, 127] on input "True" at bounding box center [318, 129] width 5 height 4
radio input "true"
click at [371, 166] on label "False" at bounding box center [395, 166] width 49 height 16
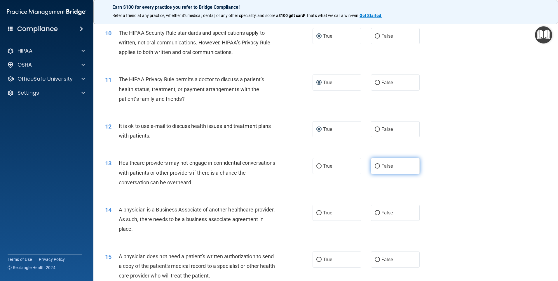
click at [375, 166] on input "False" at bounding box center [377, 166] width 5 height 4
radio input "true"
click at [375, 211] on input "False" at bounding box center [377, 213] width 5 height 4
radio input "true"
click at [316, 258] on input "True" at bounding box center [318, 259] width 5 height 4
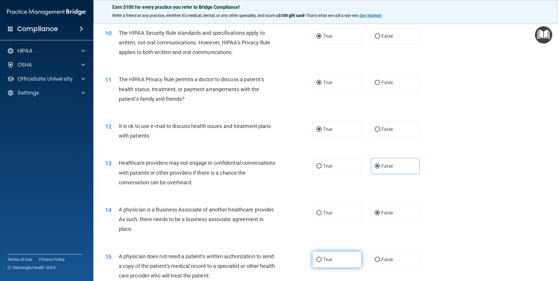
radio input "true"
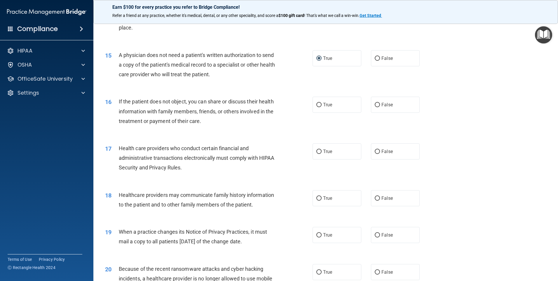
scroll to position [613, 0]
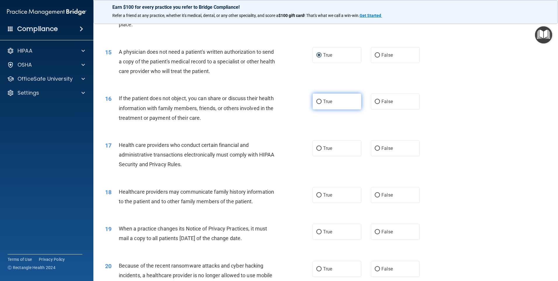
click at [318, 100] on input "True" at bounding box center [318, 101] width 5 height 4
radio input "true"
click at [318, 146] on input "True" at bounding box center [318, 148] width 5 height 4
radio input "true"
drag, startPoint x: 374, startPoint y: 195, endPoint x: 373, endPoint y: 209, distance: 14.3
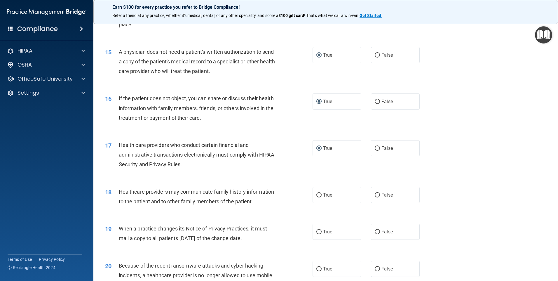
click at [375, 194] on input "False" at bounding box center [377, 195] width 5 height 4
radio input "true"
click at [375, 231] on input "False" at bounding box center [377, 232] width 5 height 4
radio input "true"
click at [375, 268] on input "False" at bounding box center [377, 269] width 5 height 4
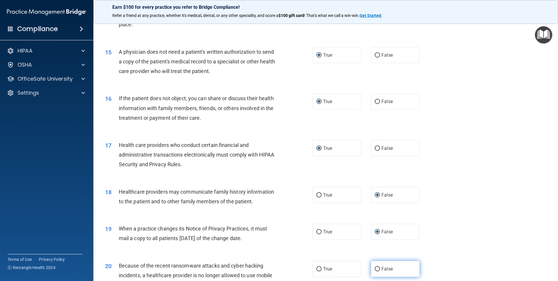
radio input "true"
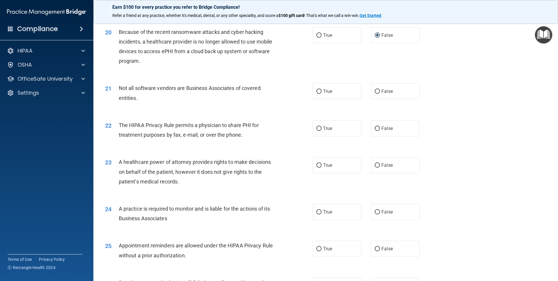
scroll to position [875, 0]
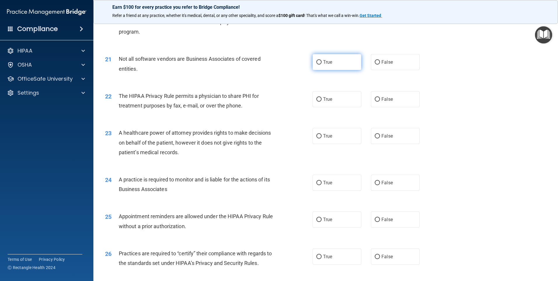
click at [318, 63] on input "True" at bounding box center [318, 62] width 5 height 4
radio input "true"
click at [317, 99] on input "True" at bounding box center [318, 99] width 5 height 4
radio input "true"
click at [377, 137] on label "False" at bounding box center [395, 136] width 49 height 16
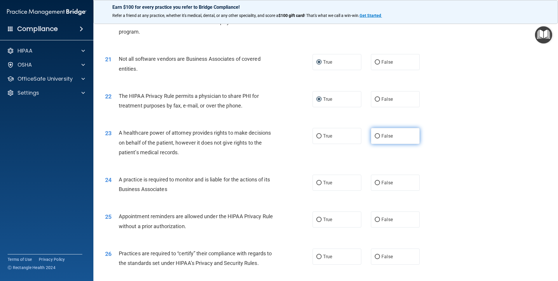
click at [377, 137] on input "False" at bounding box center [377, 136] width 5 height 4
radio input "true"
click at [375, 181] on input "False" at bounding box center [377, 183] width 5 height 4
radio input "true"
click at [317, 218] on input "True" at bounding box center [318, 219] width 5 height 4
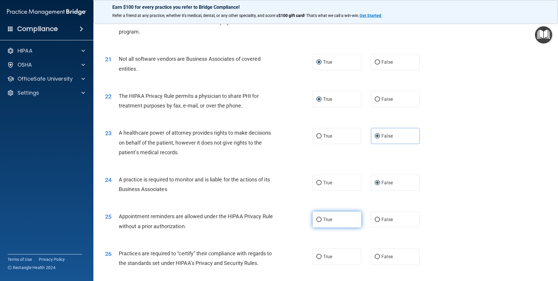
radio input "true"
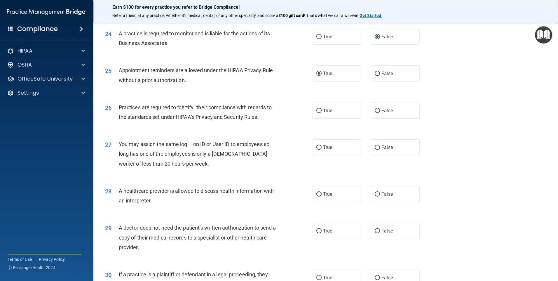
scroll to position [1050, 0]
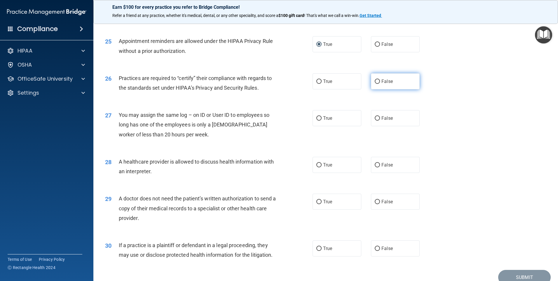
click at [375, 81] on input "False" at bounding box center [377, 81] width 5 height 4
radio input "true"
click at [375, 117] on input "False" at bounding box center [377, 118] width 5 height 4
radio input "true"
click at [316, 163] on input "True" at bounding box center [318, 165] width 5 height 4
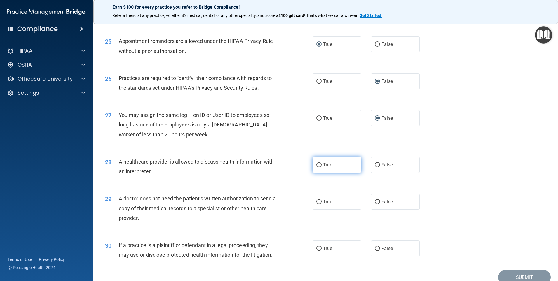
radio input "true"
click at [316, 200] on input "True" at bounding box center [318, 202] width 5 height 4
radio input "true"
click at [317, 248] on input "True" at bounding box center [318, 248] width 5 height 4
radio input "true"
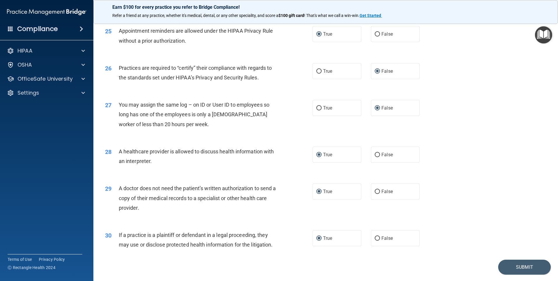
scroll to position [1077, 0]
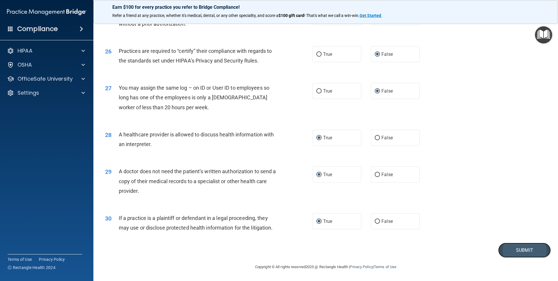
click at [518, 248] on button "Submit" at bounding box center [524, 249] width 53 height 15
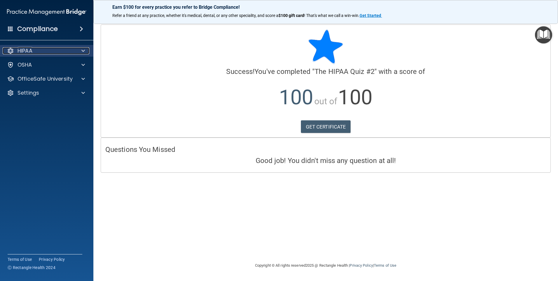
click at [77, 51] on div at bounding box center [82, 50] width 15 height 7
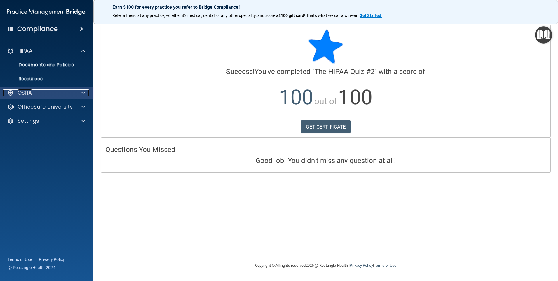
click at [78, 92] on div at bounding box center [82, 92] width 15 height 7
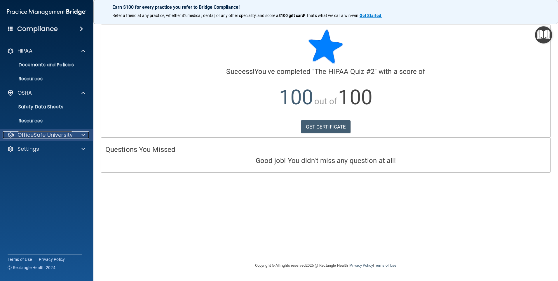
click at [70, 136] on p "OfficeSafe University" at bounding box center [45, 134] width 55 height 7
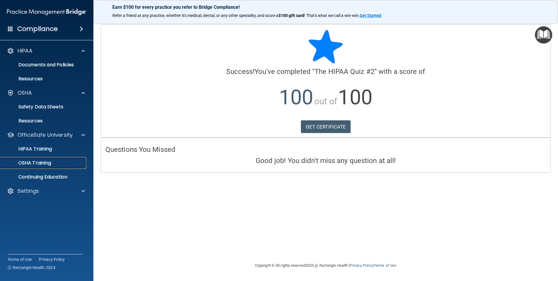
click at [46, 160] on p "OSHA Training" at bounding box center [27, 163] width 47 height 6
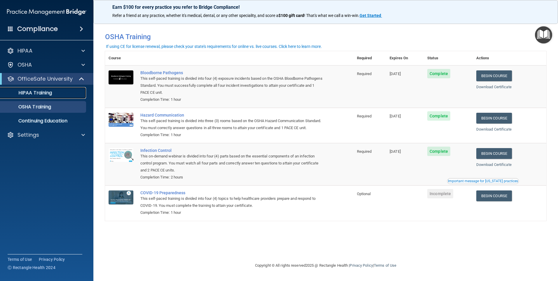
click at [49, 92] on p "HIPAA Training" at bounding box center [28, 93] width 48 height 6
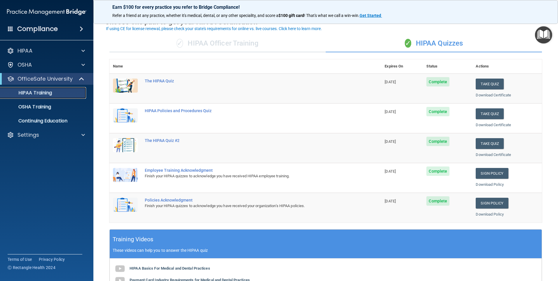
scroll to position [58, 0]
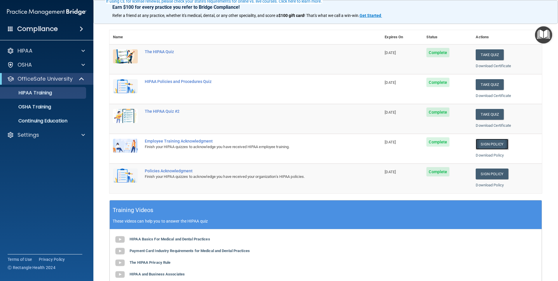
click at [480, 141] on link "Sign Policy" at bounding box center [491, 144] width 32 height 11
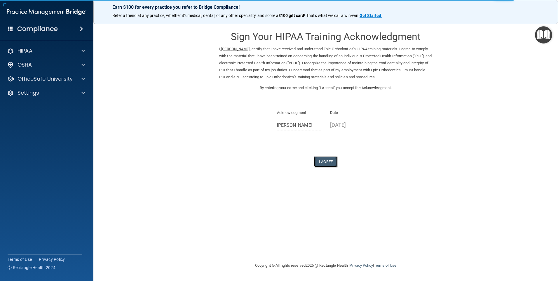
click at [320, 161] on button "I Agree" at bounding box center [325, 161] width 23 height 11
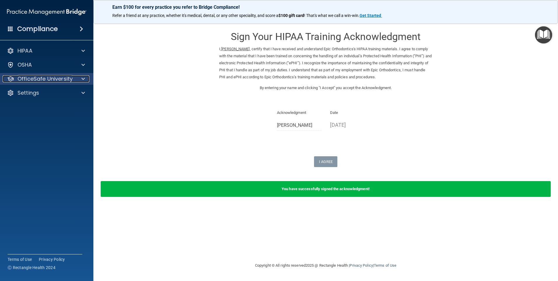
click at [81, 77] on span at bounding box center [83, 78] width 4 height 7
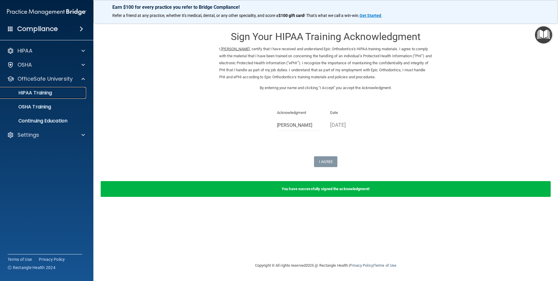
click at [62, 92] on div "HIPAA Training" at bounding box center [44, 93] width 80 height 6
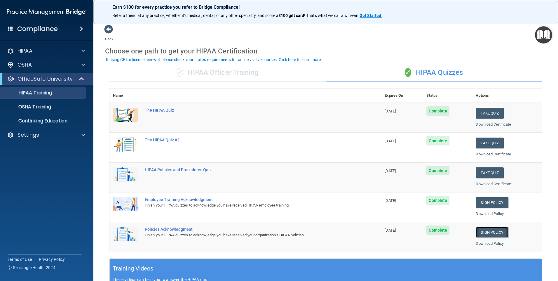
click at [483, 229] on link "Sign Policy" at bounding box center [491, 232] width 32 height 11
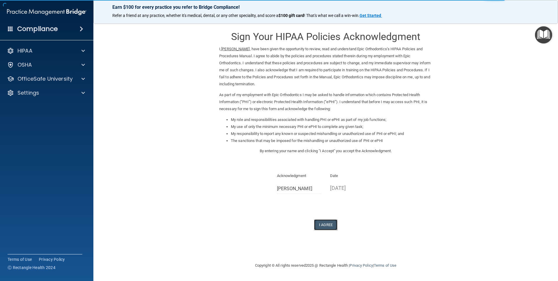
click at [324, 224] on button "I Agree" at bounding box center [325, 224] width 23 height 11
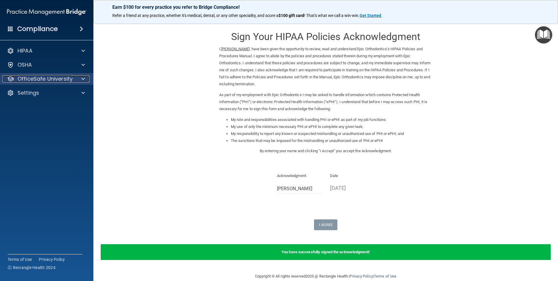
click at [80, 79] on div at bounding box center [82, 78] width 15 height 7
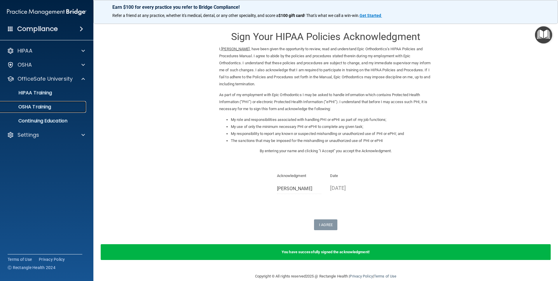
click at [46, 103] on link "OSHA Training" at bounding box center [40, 107] width 92 height 12
